Goal: Check status: Check status

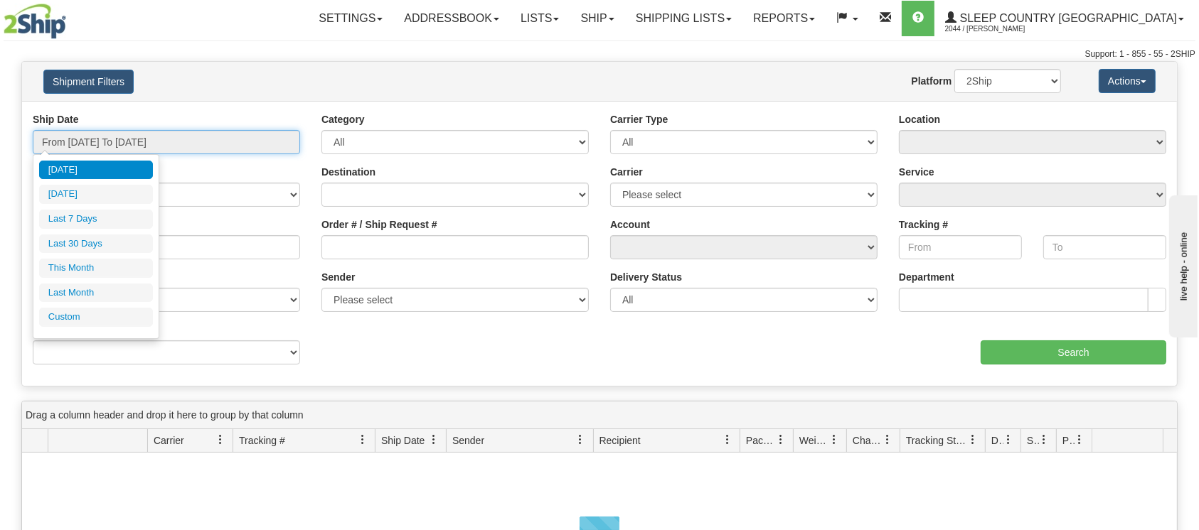
click at [117, 141] on input "From [DATE] To [DATE]" at bounding box center [166, 142] width 267 height 24
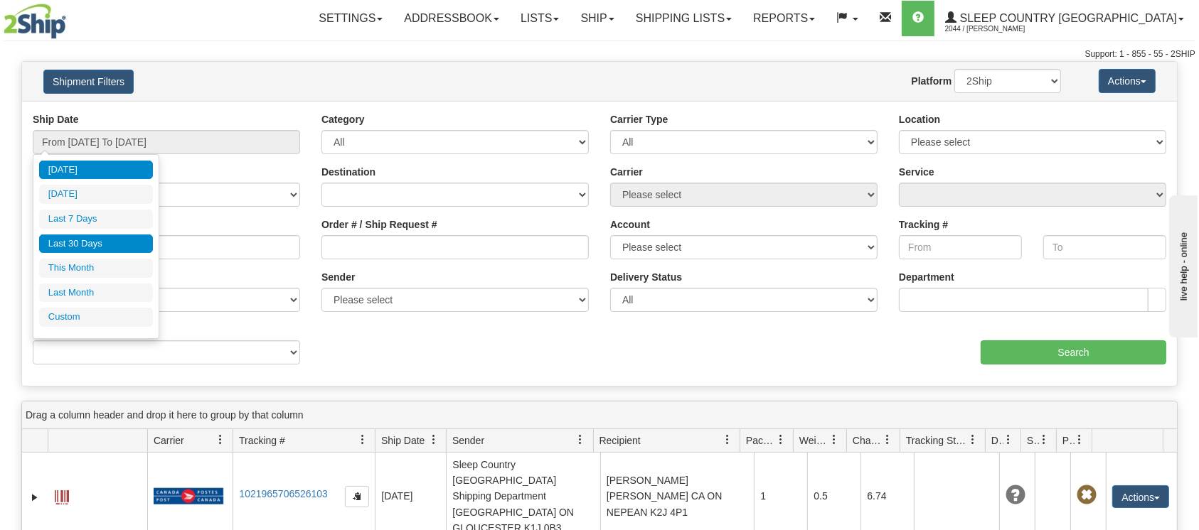
click at [74, 236] on li "Last 30 Days" at bounding box center [96, 244] width 114 height 19
type input "From [DATE] To [DATE]"
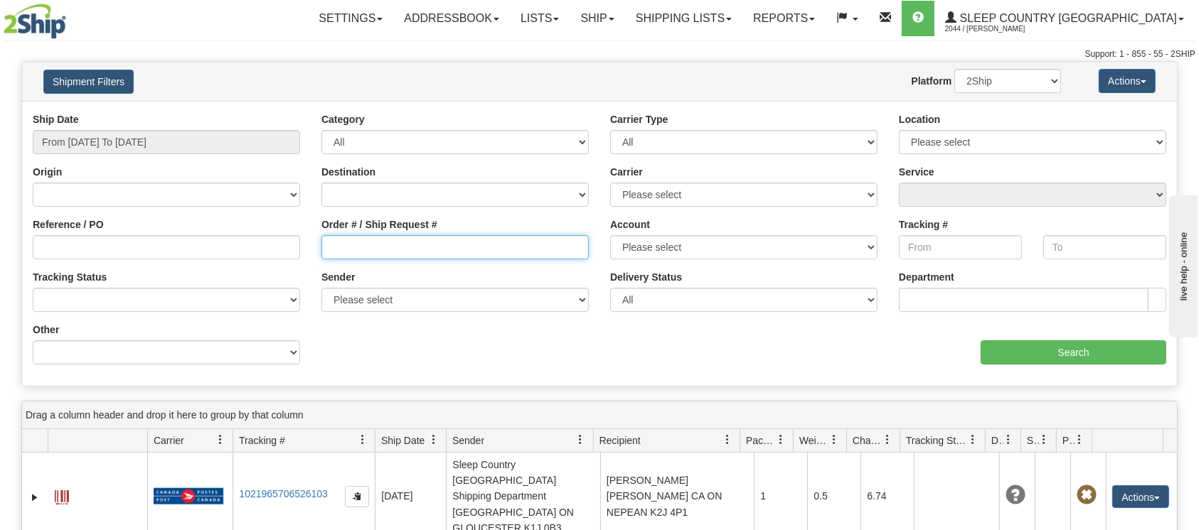
click at [330, 248] on input "Order # / Ship Request #" at bounding box center [454, 247] width 267 height 24
paste input "9000H981224"
type input "9000H981224"
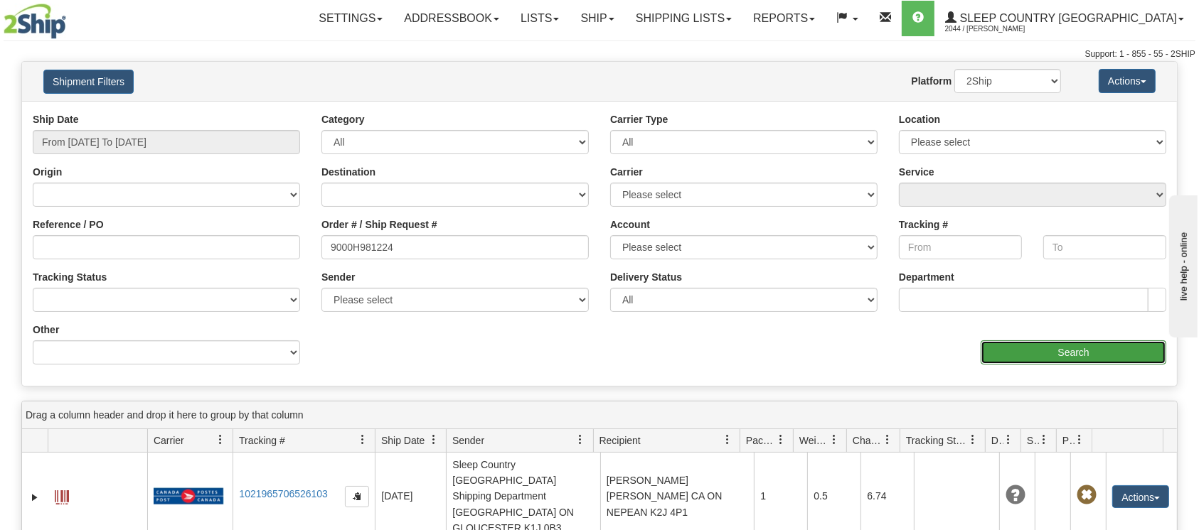
click at [1047, 346] on input "Search" at bounding box center [1074, 353] width 186 height 24
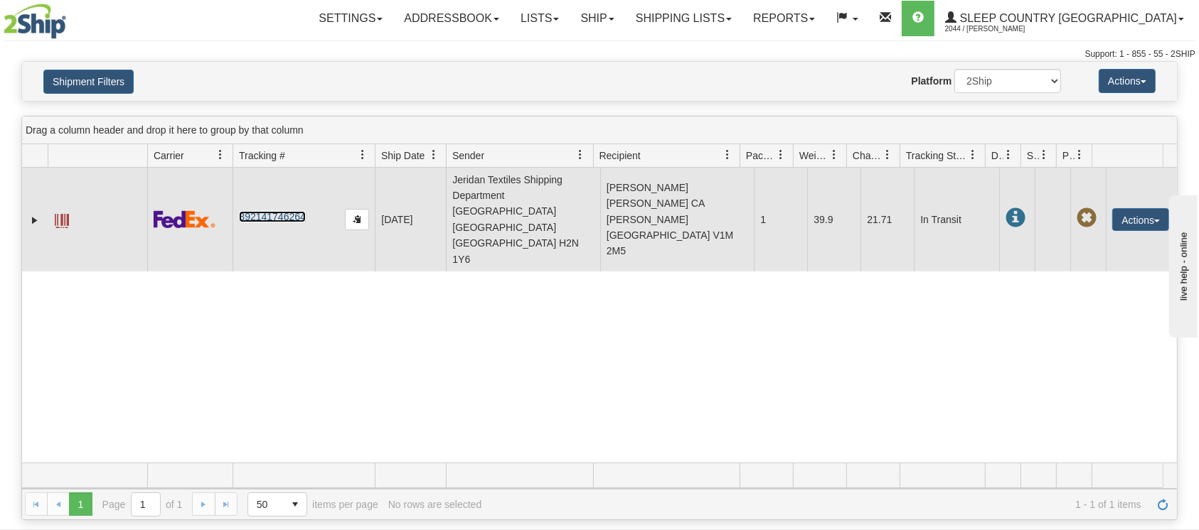
click at [272, 211] on link "392141746264" at bounding box center [272, 216] width 66 height 11
